Goal: Task Accomplishment & Management: Manage account settings

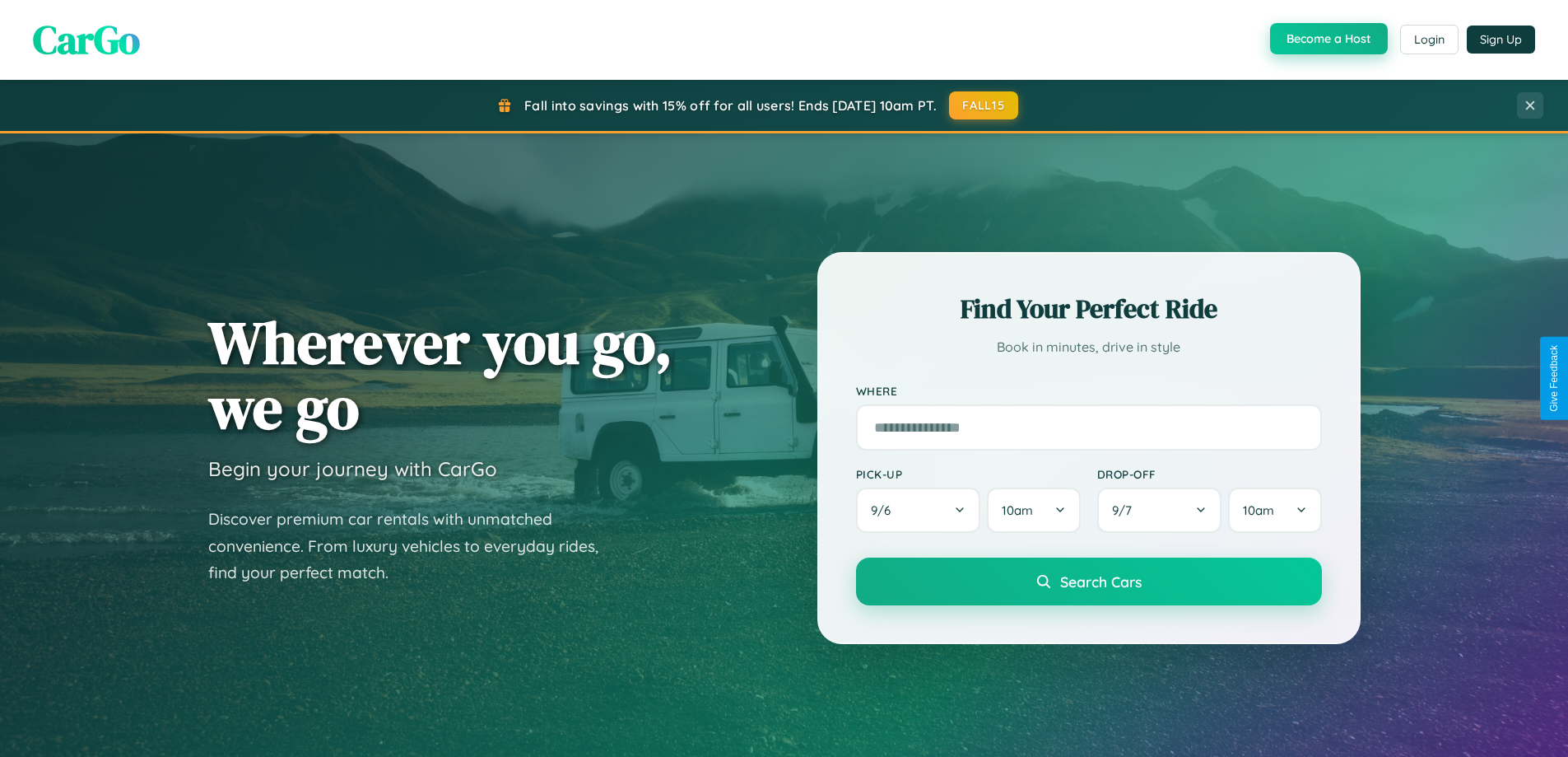
click at [1327, 39] on button "Become a Host" at bounding box center [1329, 39] width 118 height 32
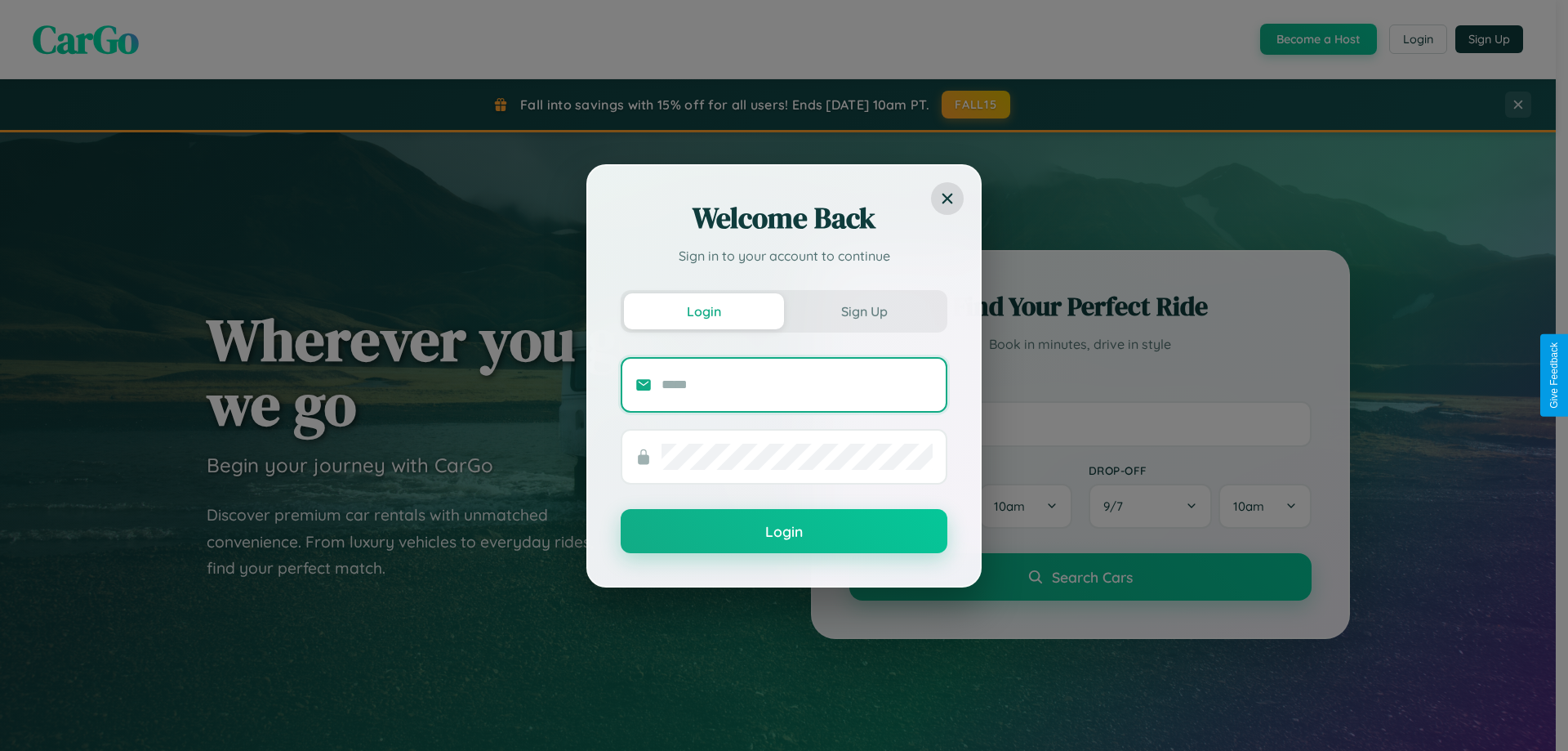
click at [797, 384] on input "text" at bounding box center [797, 385] width 271 height 26
type input "**********"
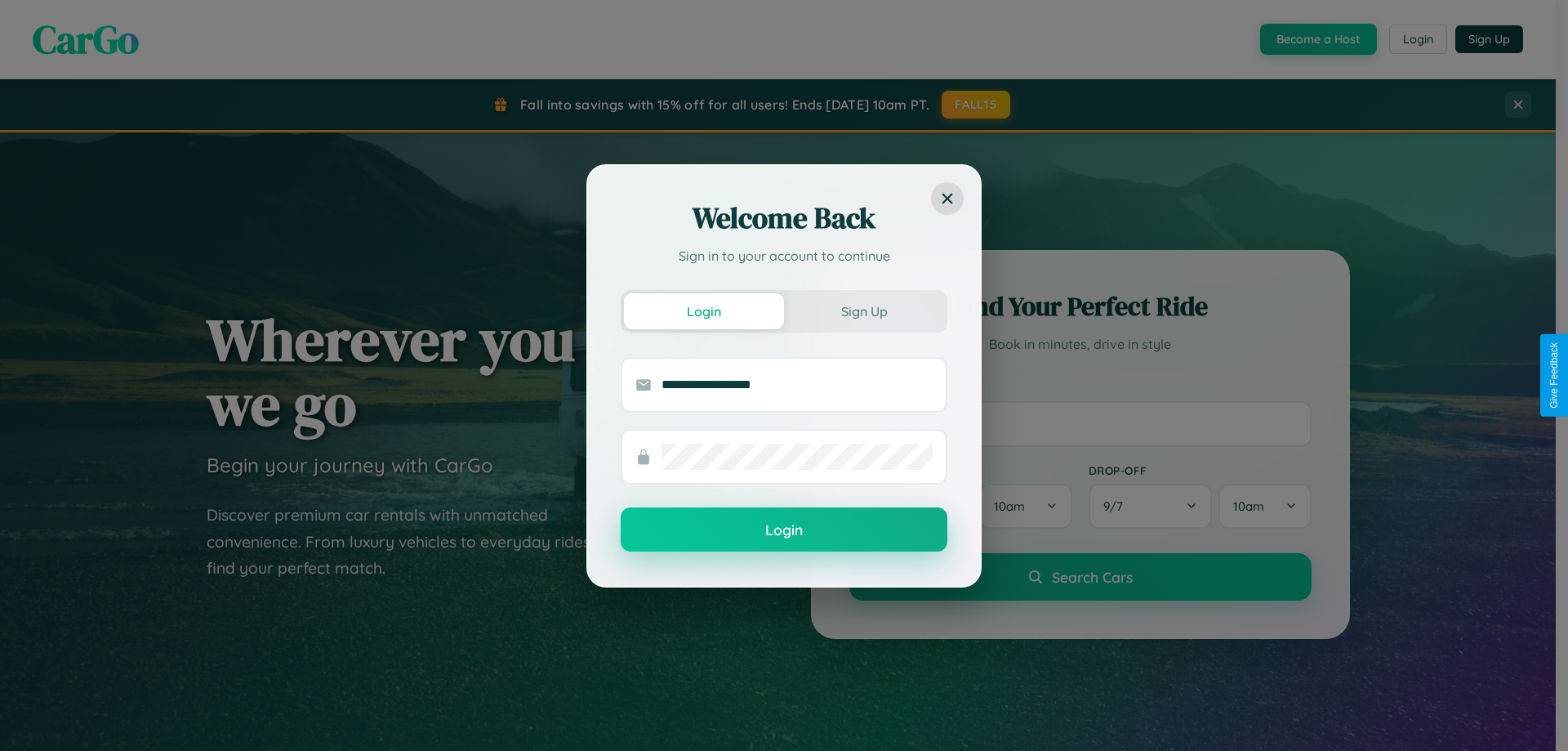
click at [784, 530] on button "Login" at bounding box center [784, 529] width 327 height 44
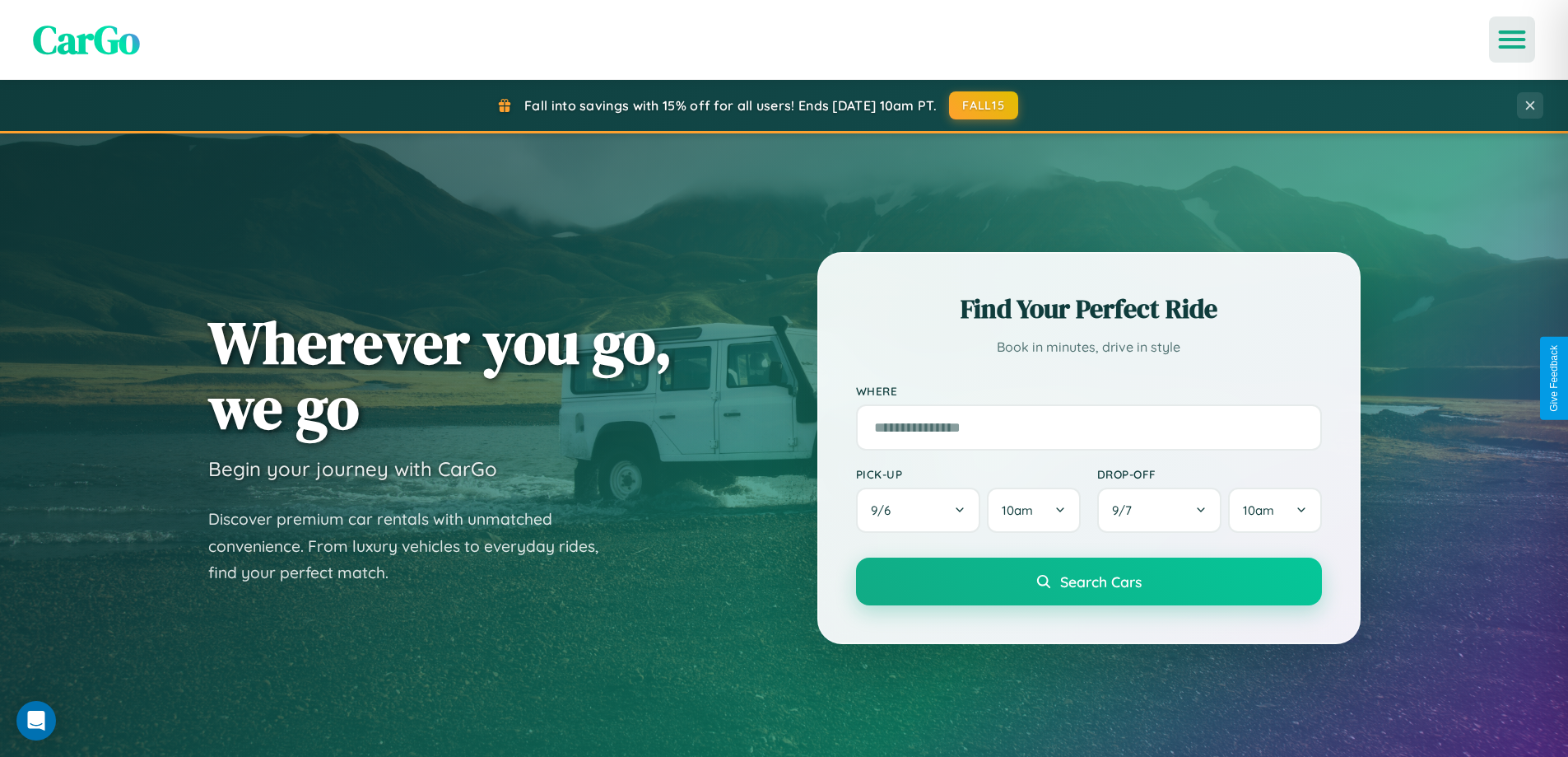
click at [1512, 40] on icon "Open menu" at bounding box center [1512, 39] width 24 height 15
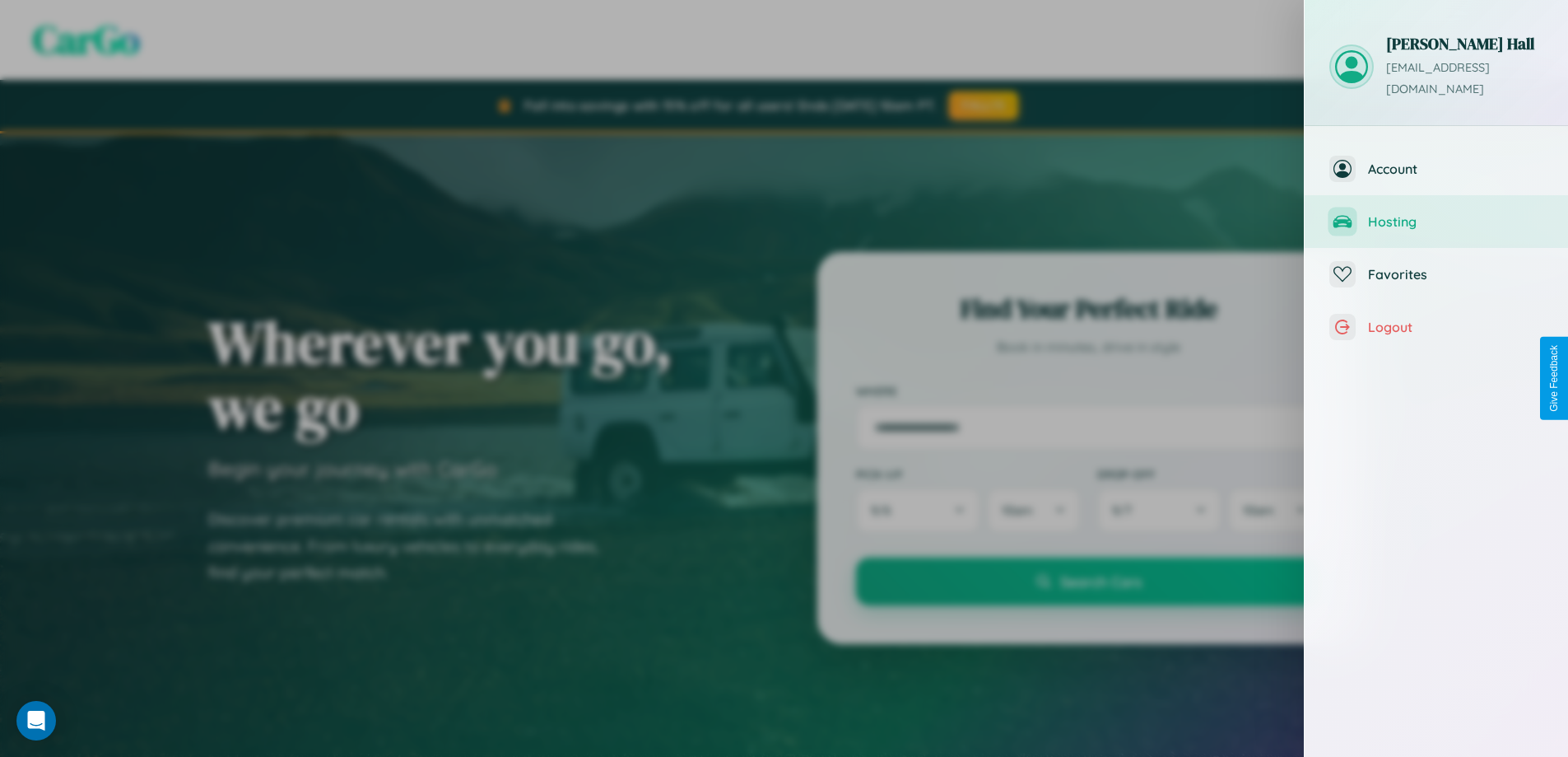
click at [1436, 213] on span "Hosting" at bounding box center [1455, 221] width 175 height 17
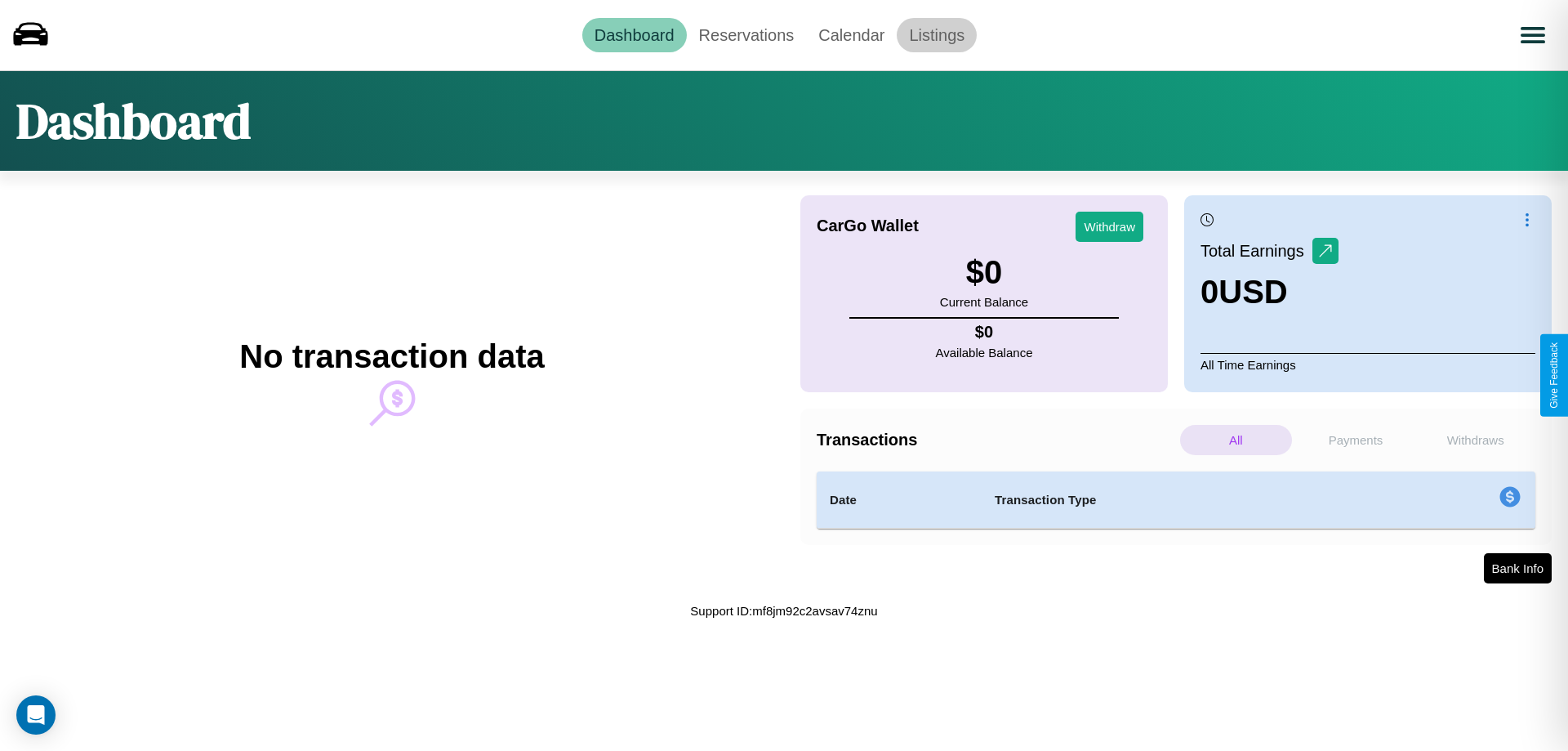
click at [937, 34] on link "Listings" at bounding box center [937, 35] width 80 height 34
